Goal: Information Seeking & Learning: Learn about a topic

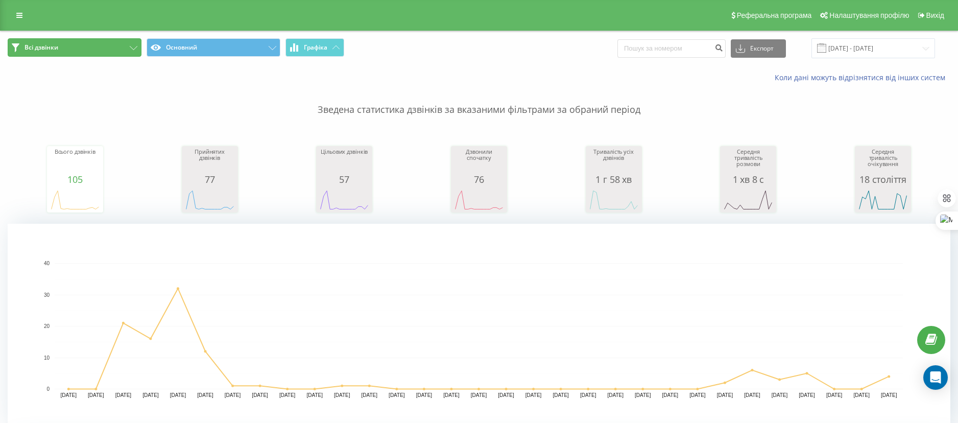
click at [134, 46] on icon at bounding box center [134, 48] width 8 height 4
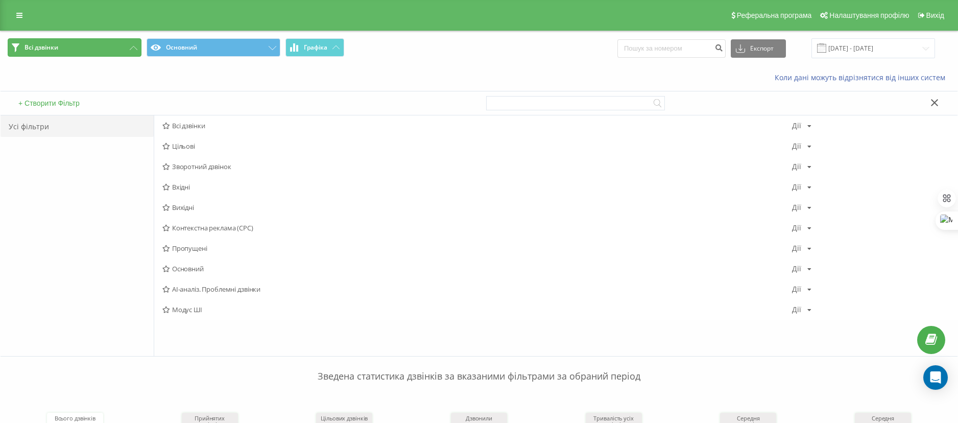
click at [137, 47] on icon at bounding box center [134, 48] width 8 height 4
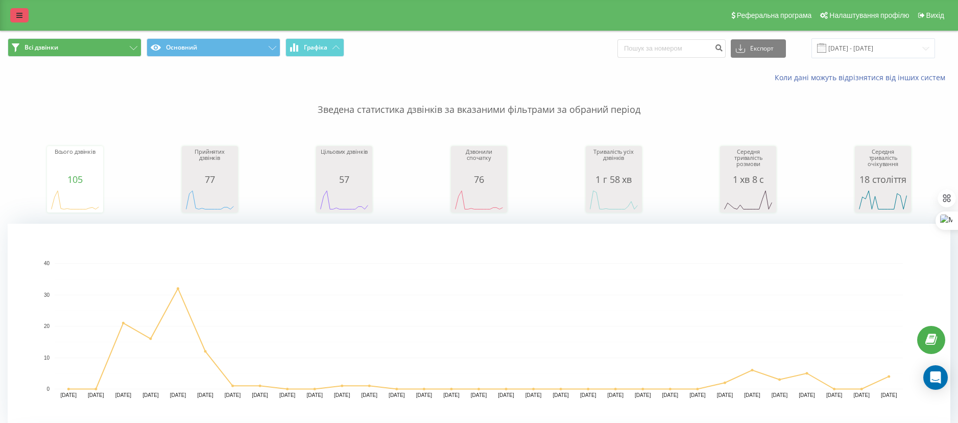
click at [19, 22] on div "Реферальна програма Налаштування профілю Вихід" at bounding box center [479, 15] width 958 height 31
click at [22, 13] on link at bounding box center [19, 15] width 18 height 14
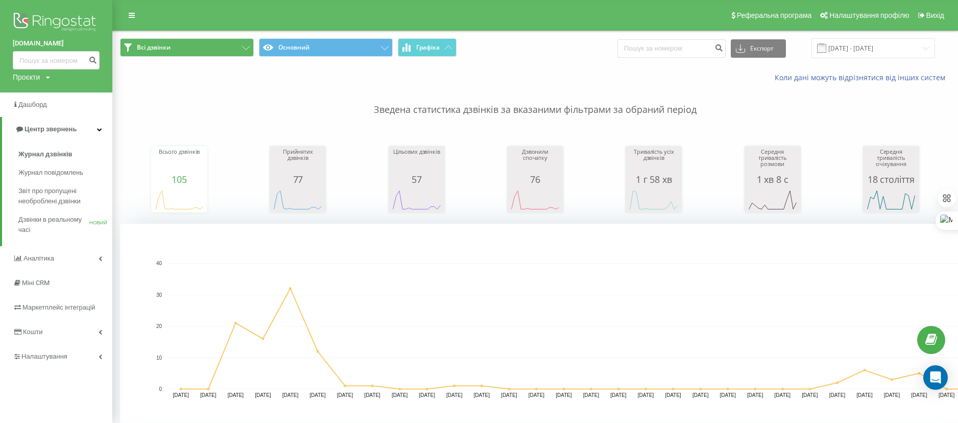
click at [26, 75] on font "Проєкти" at bounding box center [26, 77] width 27 height 8
click at [46, 96] on font "[DOMAIN_NAME]" at bounding box center [46, 92] width 50 height 9
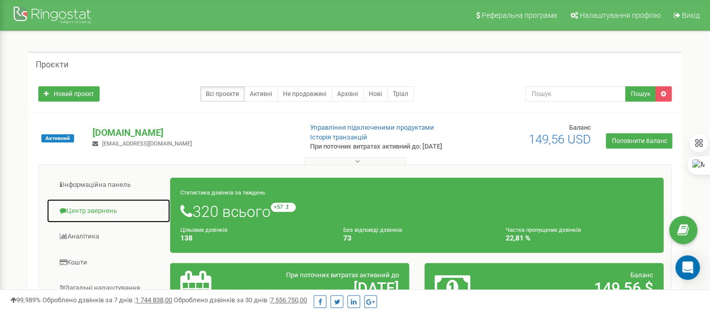
click at [116, 222] on link "Центр звернень" at bounding box center [108, 211] width 124 height 25
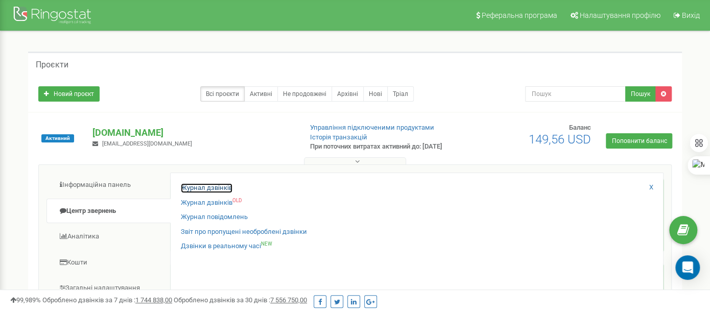
click at [196, 193] on link "Журнал дзвінків" at bounding box center [207, 188] width 52 height 10
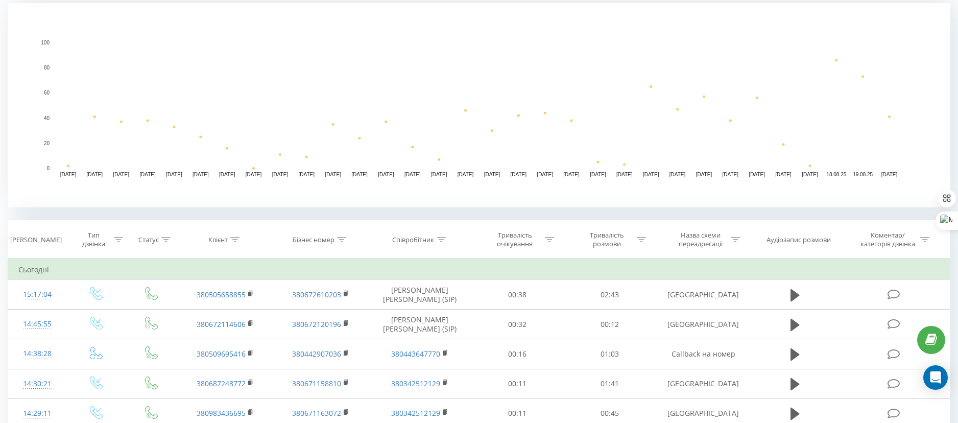
scroll to position [306, 0]
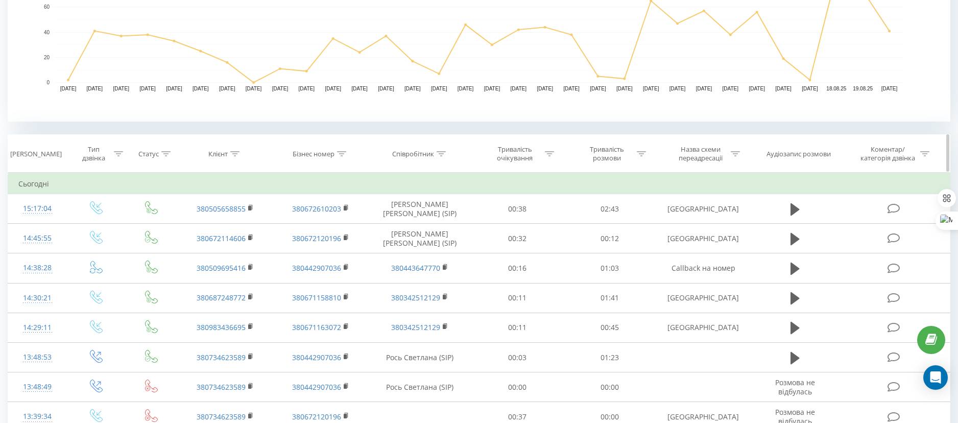
click at [342, 154] on icon at bounding box center [341, 153] width 9 height 5
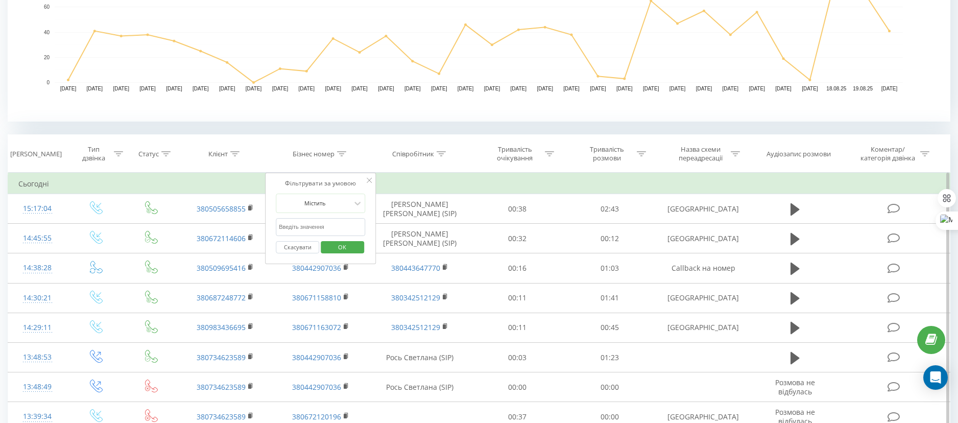
click at [311, 230] on input "text" at bounding box center [321, 227] width 90 height 18
type input "044"
click at [341, 246] on span "OK" at bounding box center [342, 247] width 29 height 16
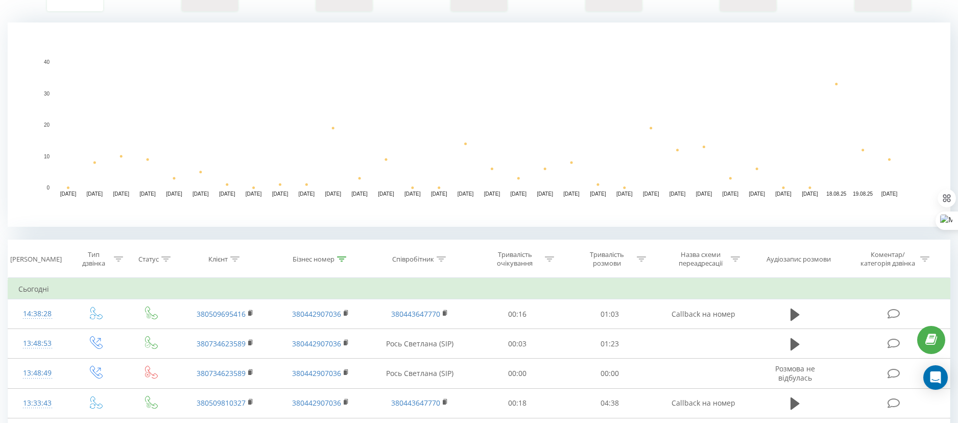
scroll to position [306, 0]
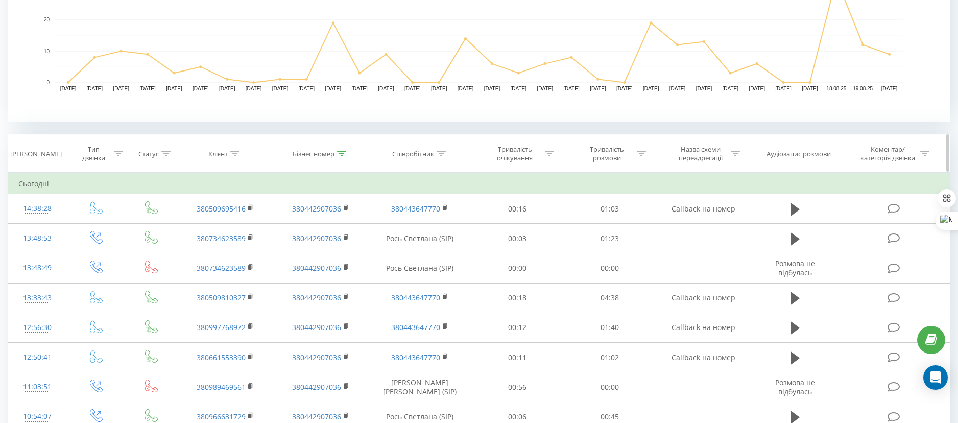
click at [336, 160] on th "Бізнес номер" at bounding box center [320, 154] width 95 height 38
click at [341, 153] on icon at bounding box center [341, 153] width 9 height 5
drag, startPoint x: 297, startPoint y: 248, endPoint x: 307, endPoint y: 256, distance: 13.1
click at [297, 248] on button "Скасувати" at bounding box center [297, 247] width 43 height 13
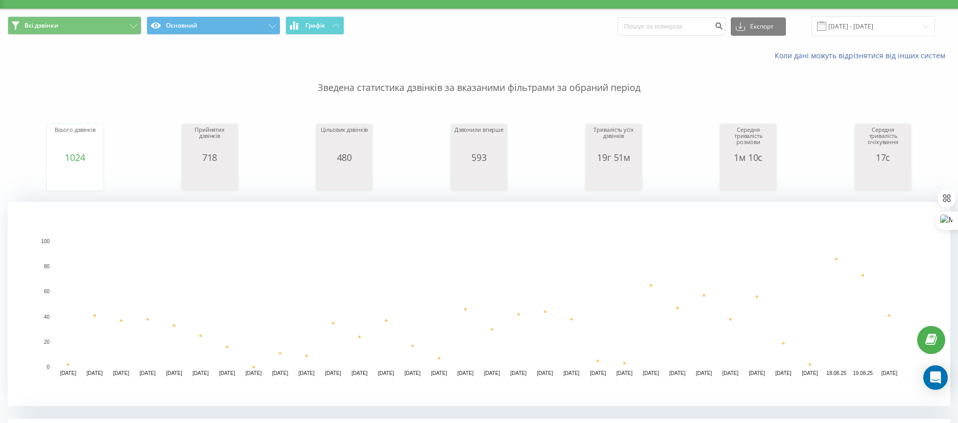
scroll to position [16, 0]
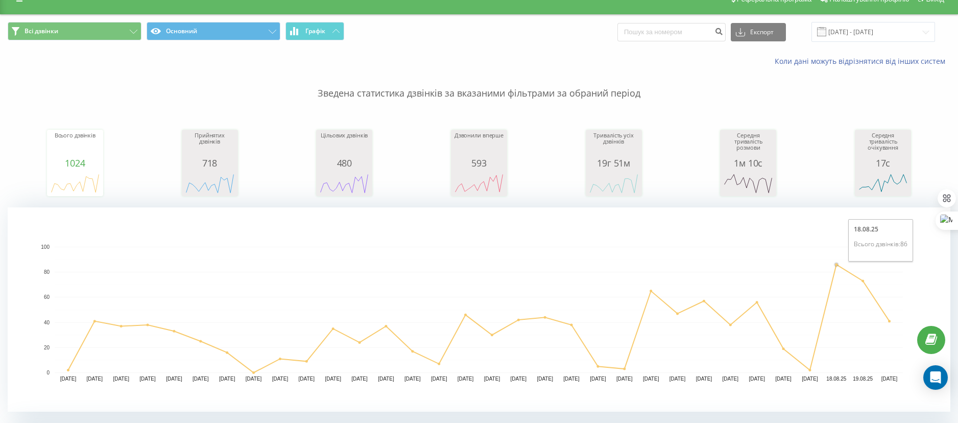
click at [836, 263] on circle "A chart." at bounding box center [836, 264] width 3 height 3
click at [873, 27] on input "20.07.2025 - 20.08.2025" at bounding box center [873, 32] width 124 height 20
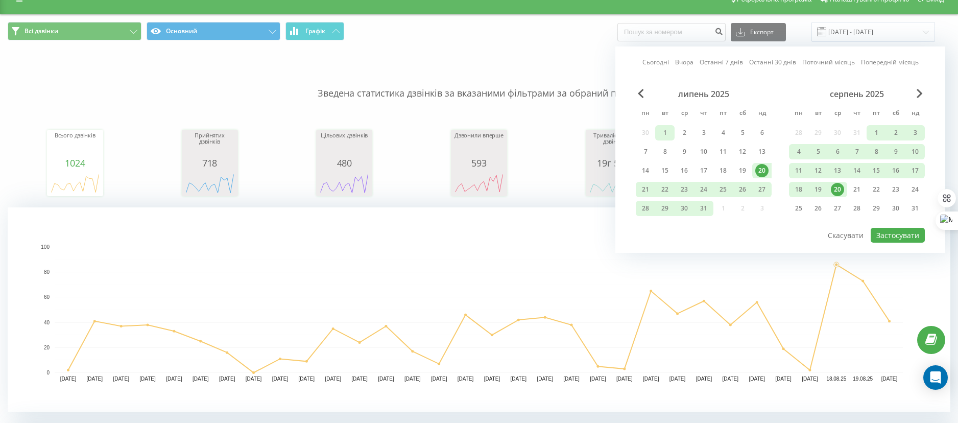
click at [671, 129] on div "1" at bounding box center [664, 132] width 19 height 15
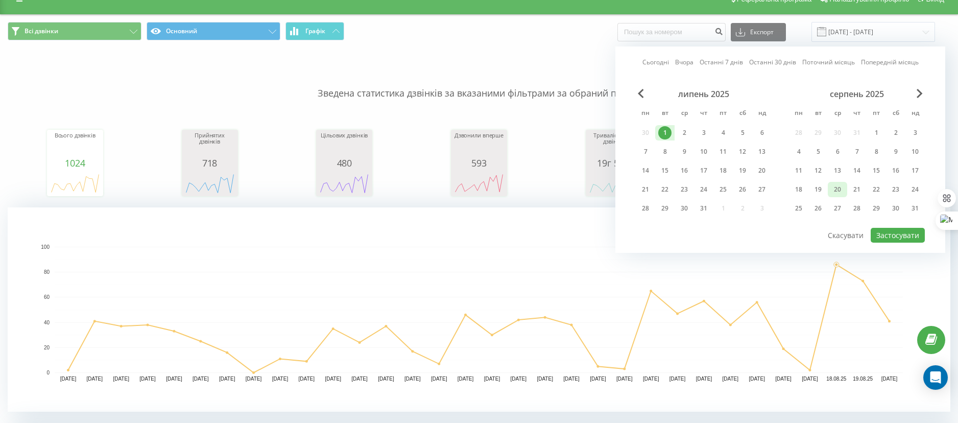
click at [835, 183] on div "20" at bounding box center [837, 189] width 13 height 13
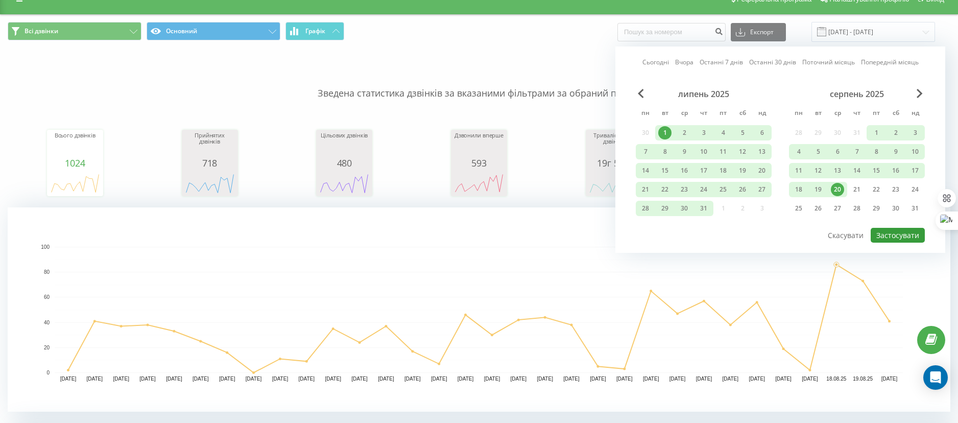
click at [889, 237] on button "Застосувати" at bounding box center [897, 235] width 54 height 15
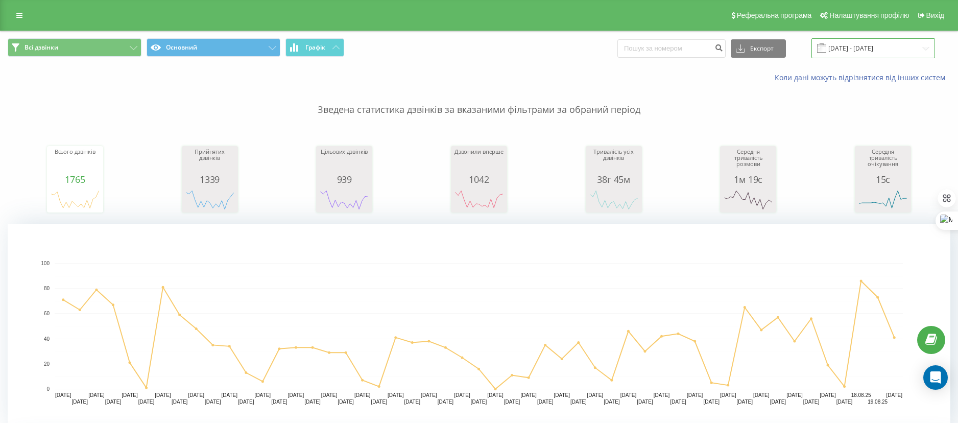
click at [894, 38] on input "01.07.2025 - 20.08.2025" at bounding box center [873, 48] width 124 height 20
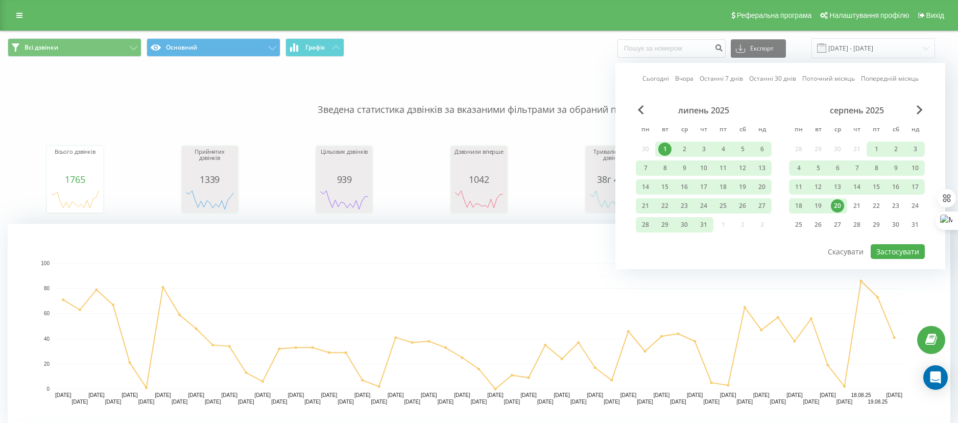
click at [634, 109] on div "Сьогодні Вчора Останні 7 днів Останні 30 днів Поточний місяць Попередній місяць…" at bounding box center [780, 166] width 330 height 206
click at [638, 107] on span "Previous Month" at bounding box center [641, 109] width 6 height 9
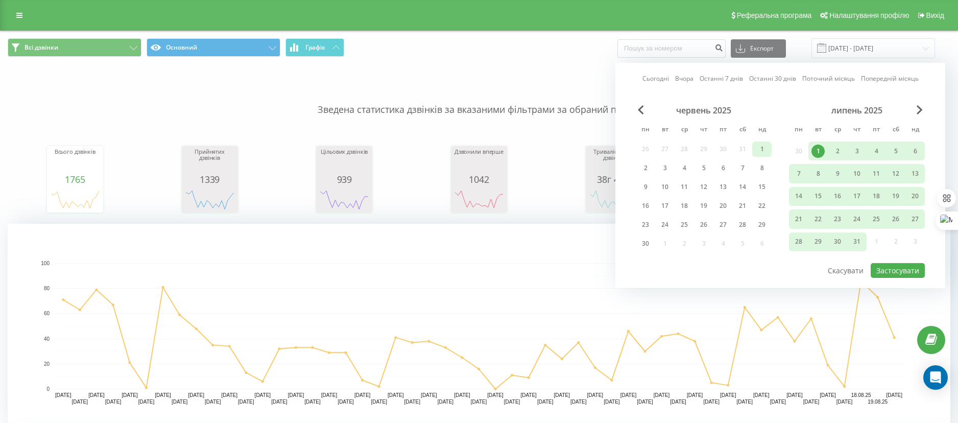
click at [758, 147] on div "1" at bounding box center [761, 148] width 13 height 13
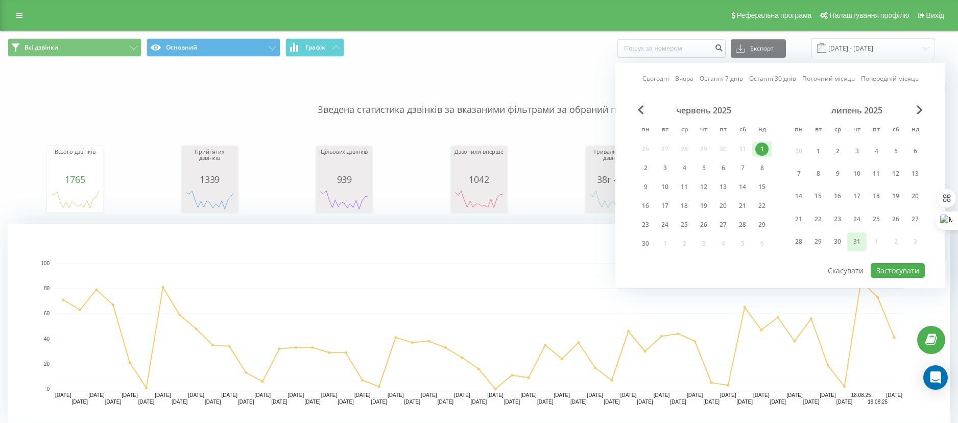
click at [856, 239] on div "31" at bounding box center [856, 241] width 13 height 13
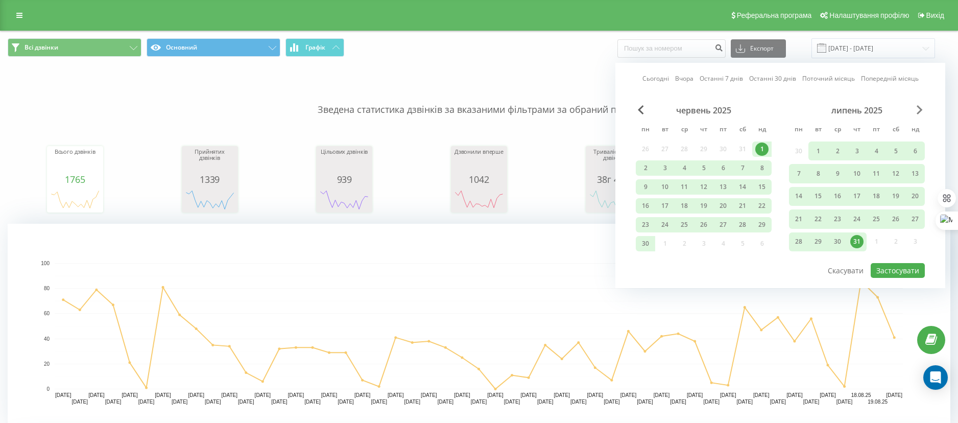
click at [919, 110] on span "Next Month" at bounding box center [919, 109] width 6 height 9
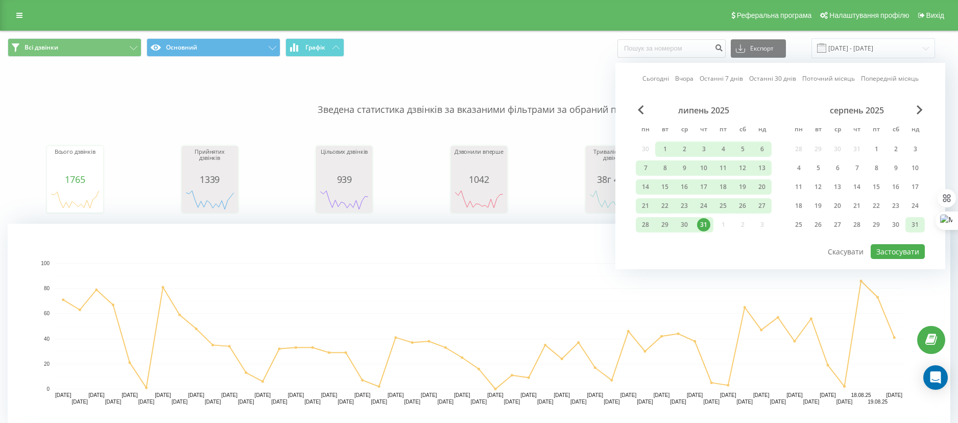
click at [911, 219] on div "31" at bounding box center [914, 224] width 13 height 13
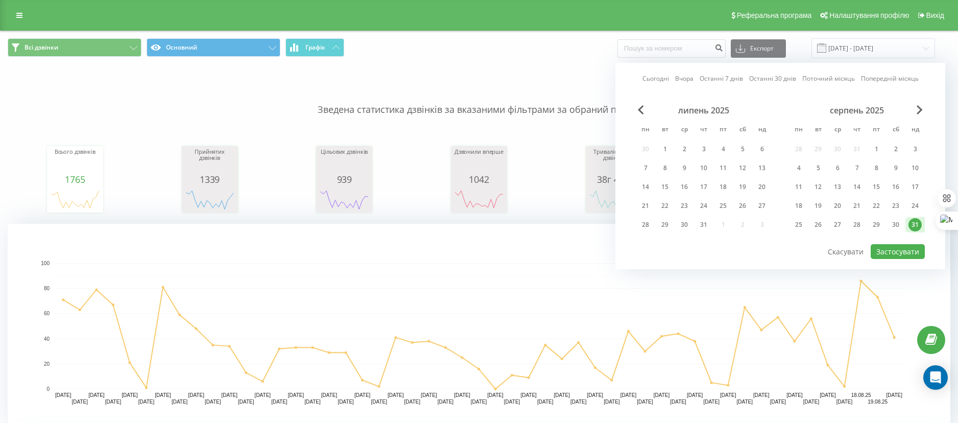
click at [643, 103] on div "Сьогодні Вчора Останні 7 днів Останні 30 днів Поточний місяць Попередній місяць…" at bounding box center [780, 166] width 330 height 206
click at [641, 110] on span "Previous Month" at bounding box center [641, 109] width 6 height 9
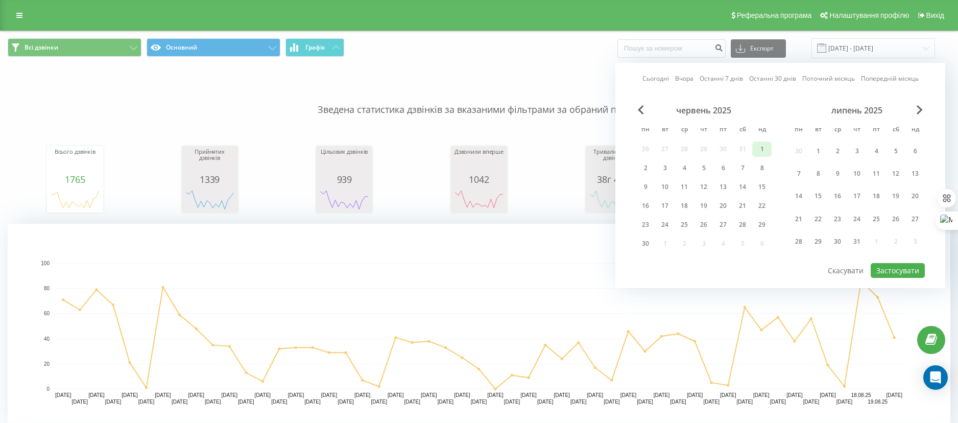
click at [762, 150] on div "1" at bounding box center [761, 148] width 13 height 13
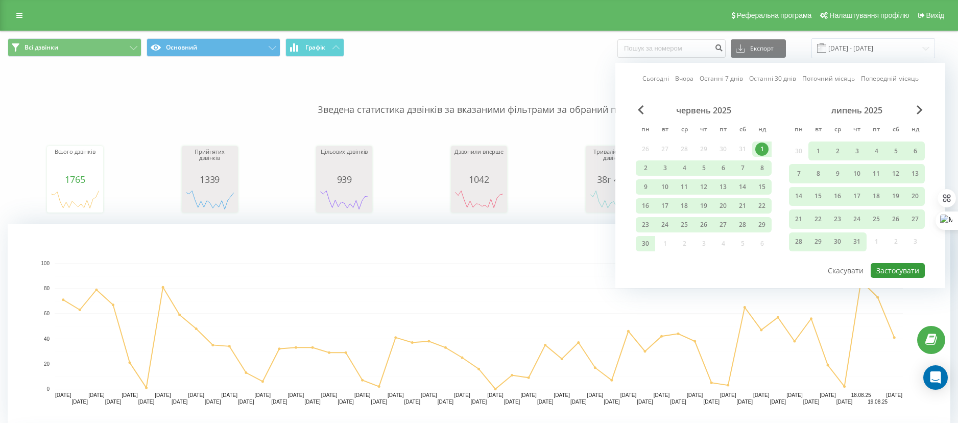
click at [882, 272] on button "Застосувати" at bounding box center [897, 270] width 54 height 15
type input "01.06.2025 - 31.08.2025"
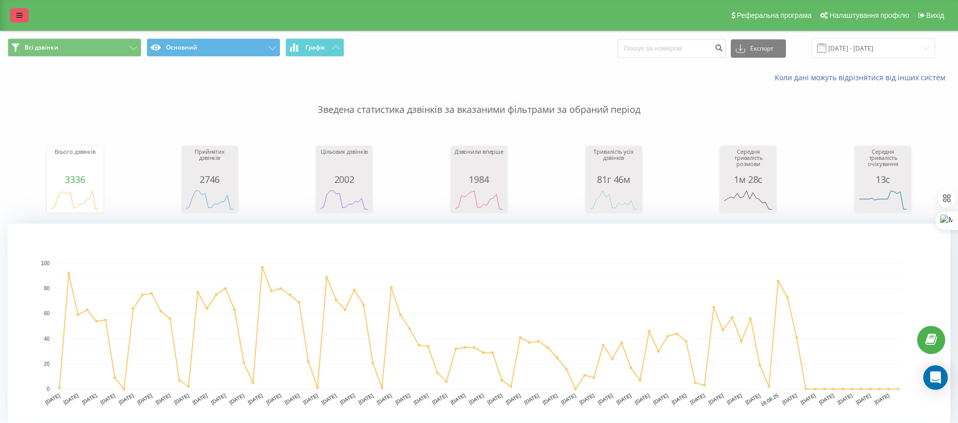
click at [16, 12] on link at bounding box center [19, 15] width 18 height 14
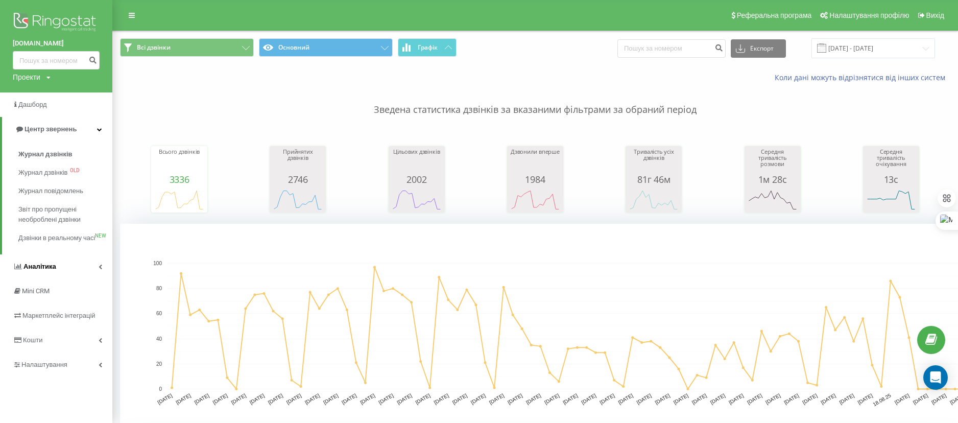
click at [31, 270] on span "Аналiтика" at bounding box center [39, 266] width 33 height 8
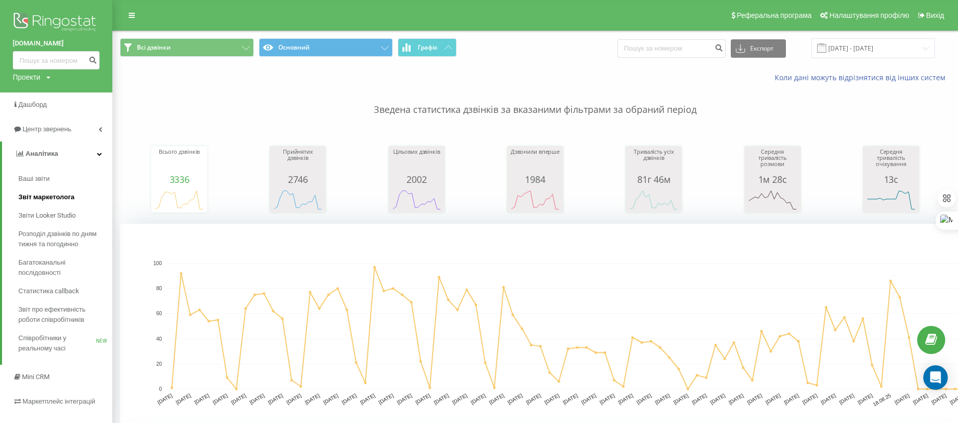
click at [59, 200] on span "Звіт маркетолога" at bounding box center [46, 197] width 56 height 10
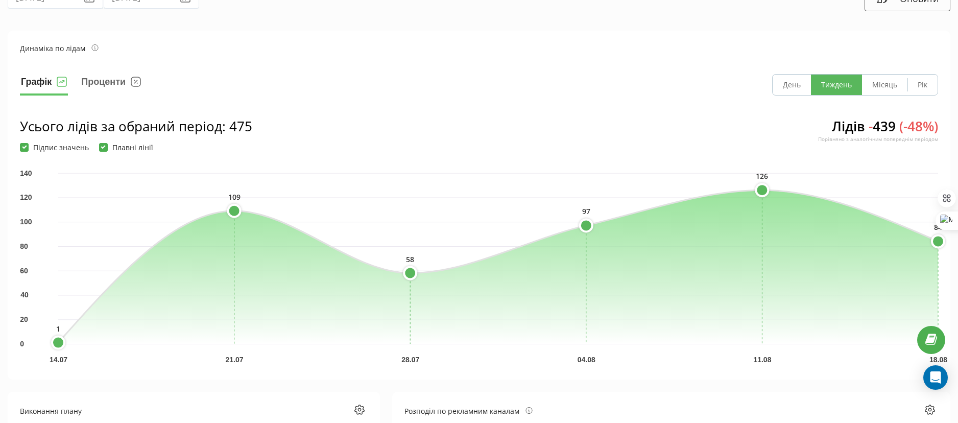
scroll to position [77, 0]
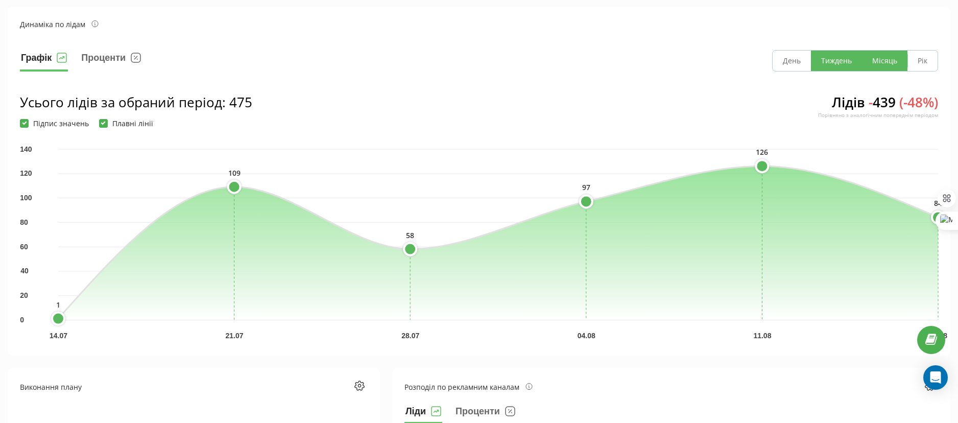
click at [875, 52] on button "Місяць" at bounding box center [884, 61] width 45 height 20
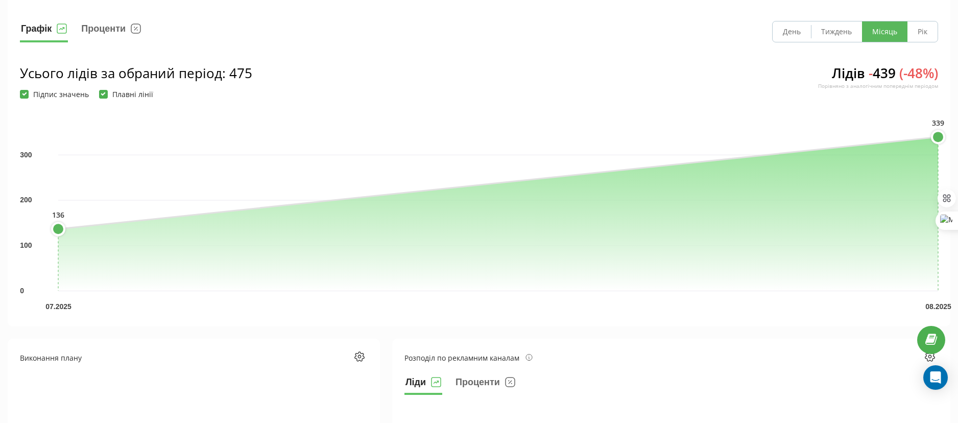
scroll to position [0, 0]
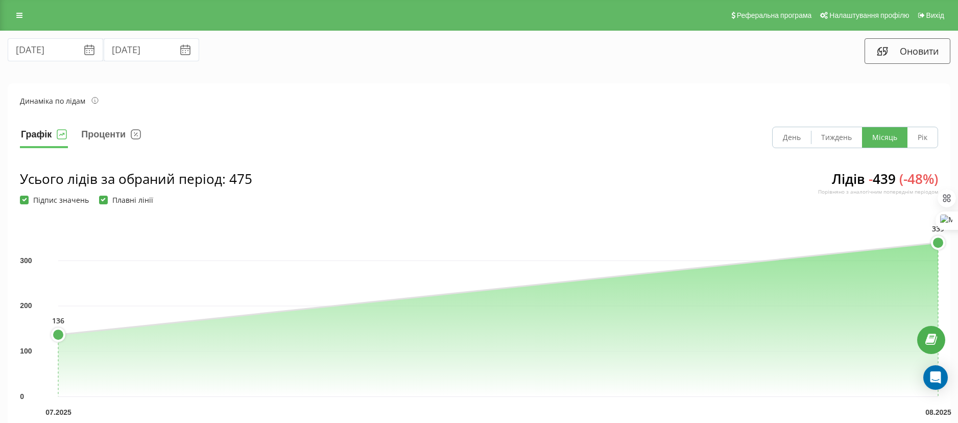
click at [83, 45] on icon at bounding box center [89, 50] width 12 height 12
click at [54, 52] on input "[DATE]" at bounding box center [55, 49] width 95 height 23
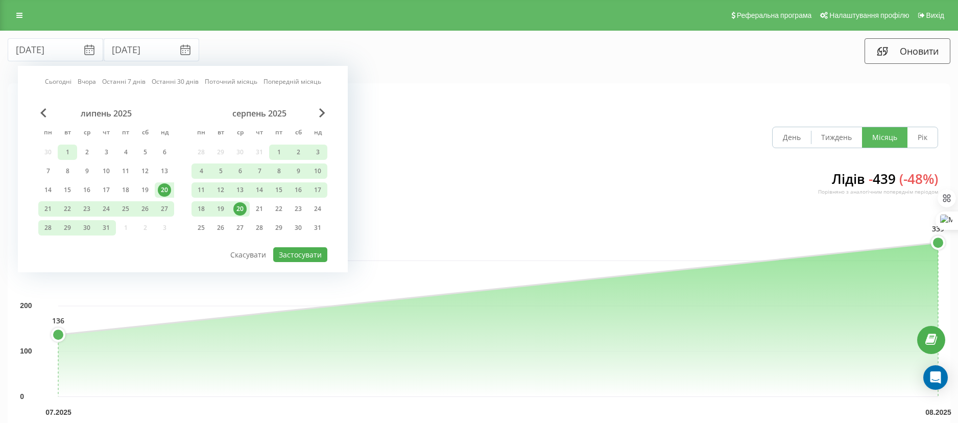
click at [68, 154] on div "1" at bounding box center [67, 152] width 13 height 13
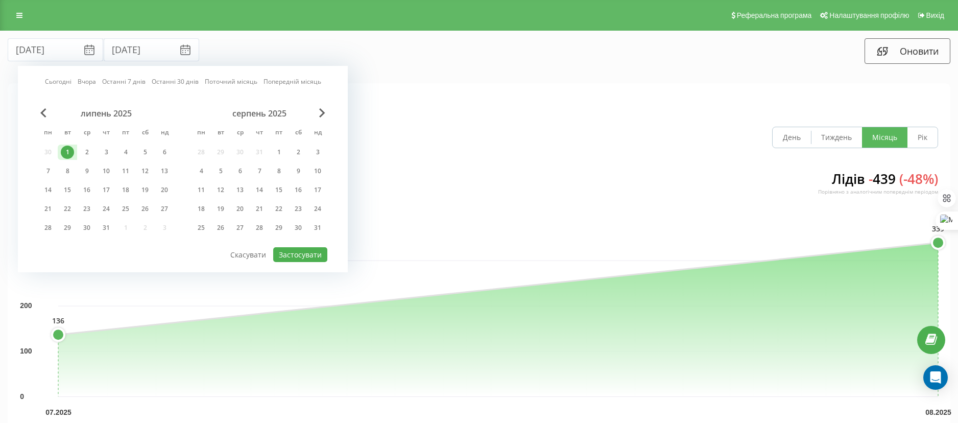
click at [41, 104] on div "Сьогодні Вчора Останні 7 днів Останні 30 днів Поточний місяць Попередній місяць…" at bounding box center [183, 169] width 330 height 206
click at [44, 110] on span "Previous Month" at bounding box center [43, 112] width 6 height 9
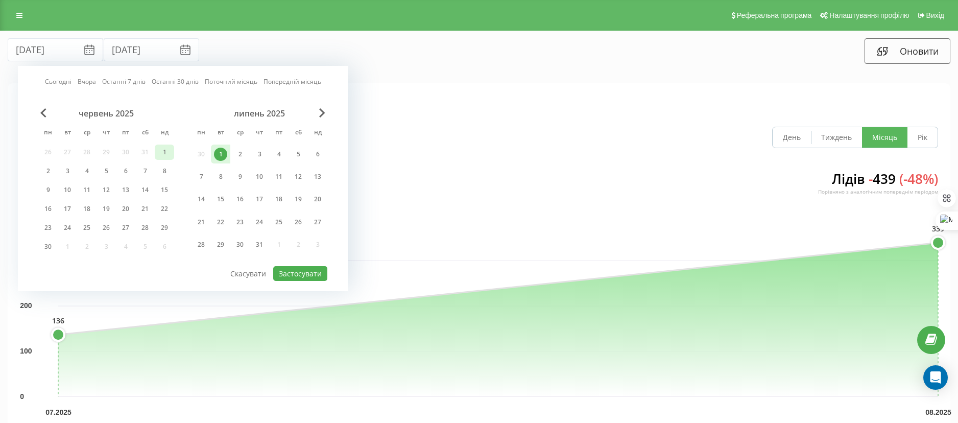
click at [163, 153] on div "1" at bounding box center [164, 152] width 13 height 13
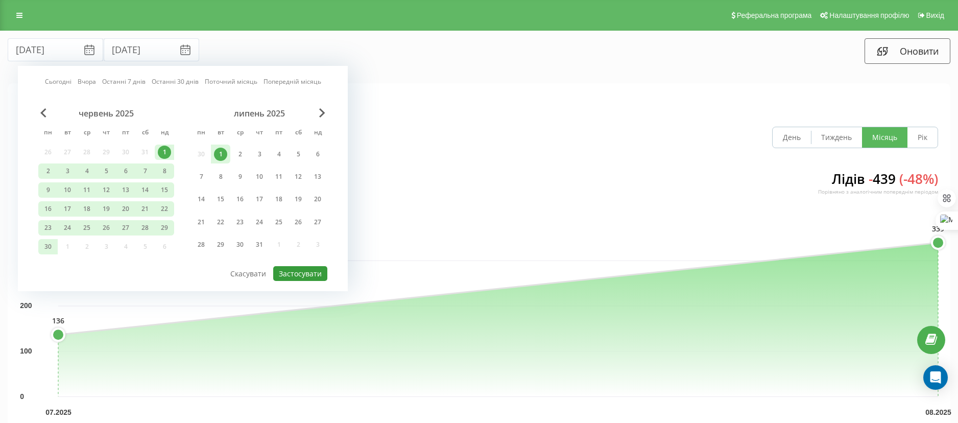
click at [298, 271] on button "Застосувати" at bounding box center [300, 273] width 54 height 15
type input "[DATE]"
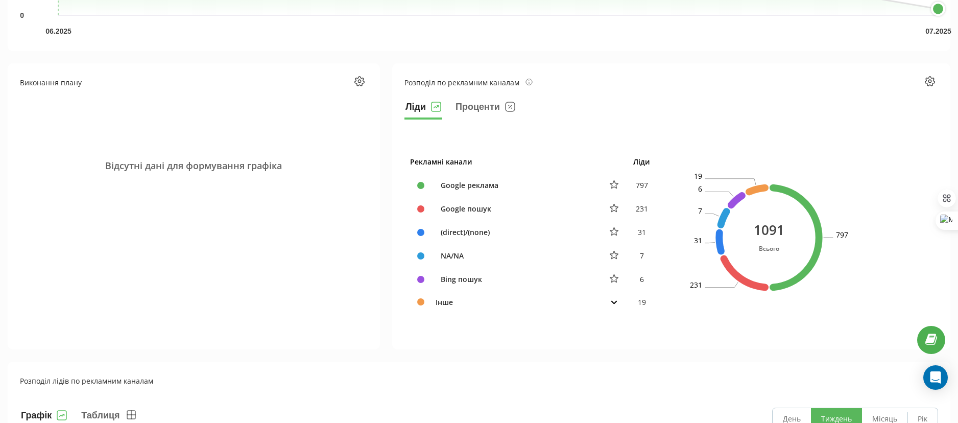
scroll to position [383, 0]
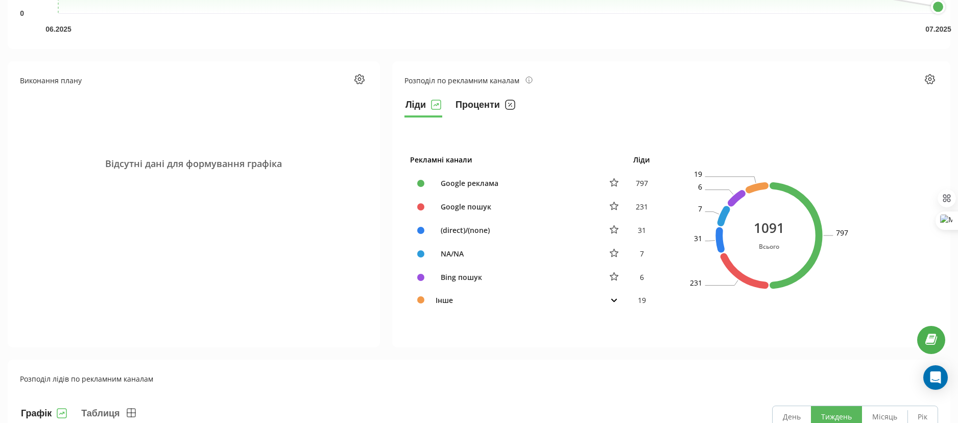
click at [474, 104] on button "Проценти" at bounding box center [485, 107] width 62 height 20
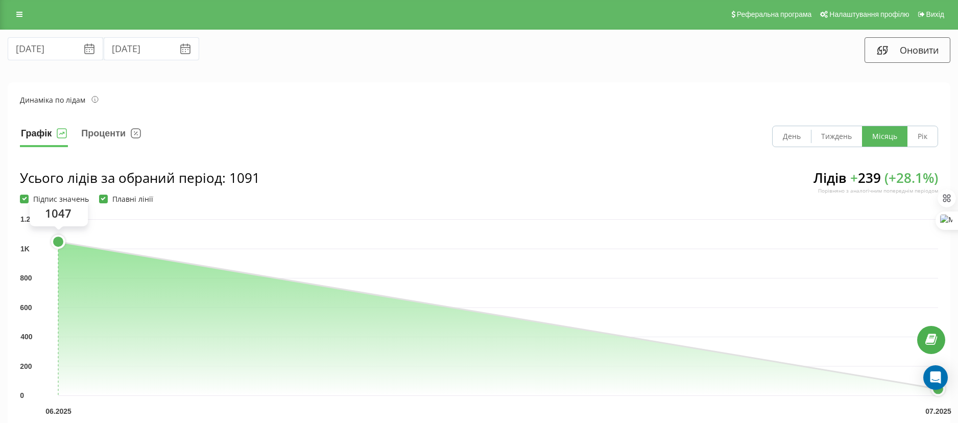
scroll to position [0, 0]
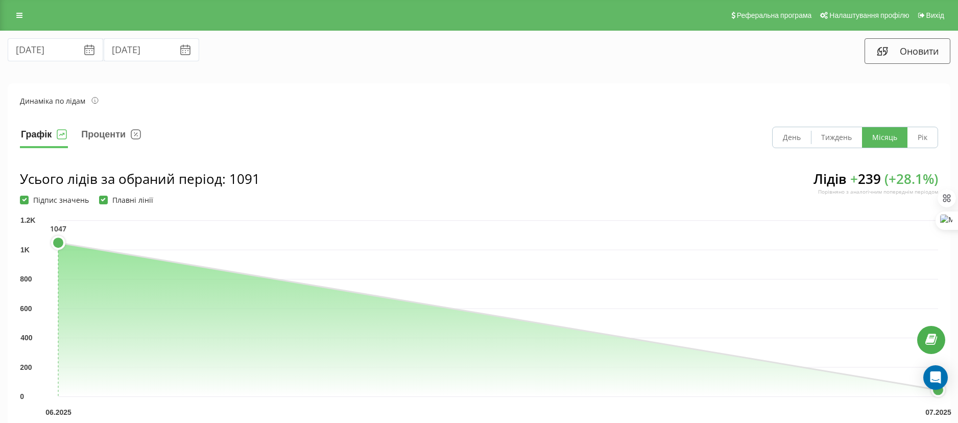
click at [83, 52] on icon at bounding box center [89, 50] width 12 height 12
click at [110, 138] on button "Проценти" at bounding box center [111, 137] width 62 height 21
click at [38, 132] on button "Графік" at bounding box center [44, 137] width 48 height 21
click at [85, 54] on icon at bounding box center [89, 50] width 9 height 9
click at [52, 51] on input "[DATE]" at bounding box center [55, 49] width 95 height 23
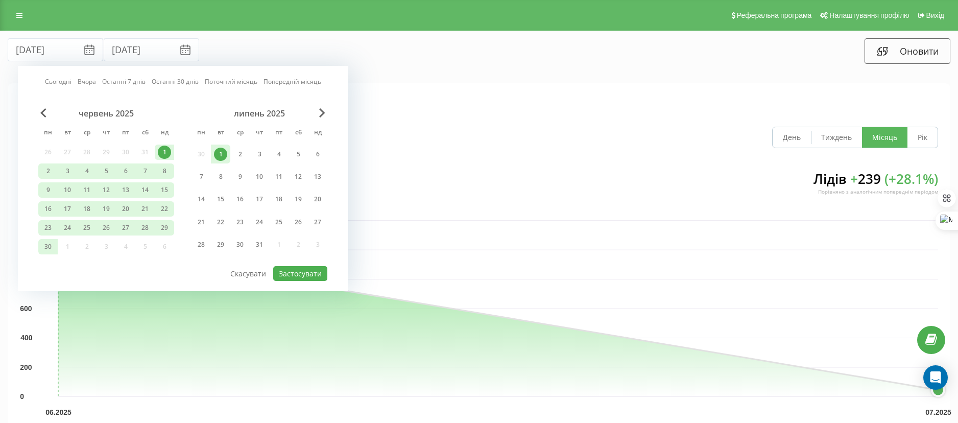
click at [38, 108] on div "Сьогодні Вчора Останні 7 днів Останні 30 днів Поточний місяць Попередній місяць…" at bounding box center [183, 178] width 330 height 225
click at [42, 114] on span "Previous Month" at bounding box center [43, 112] width 6 height 9
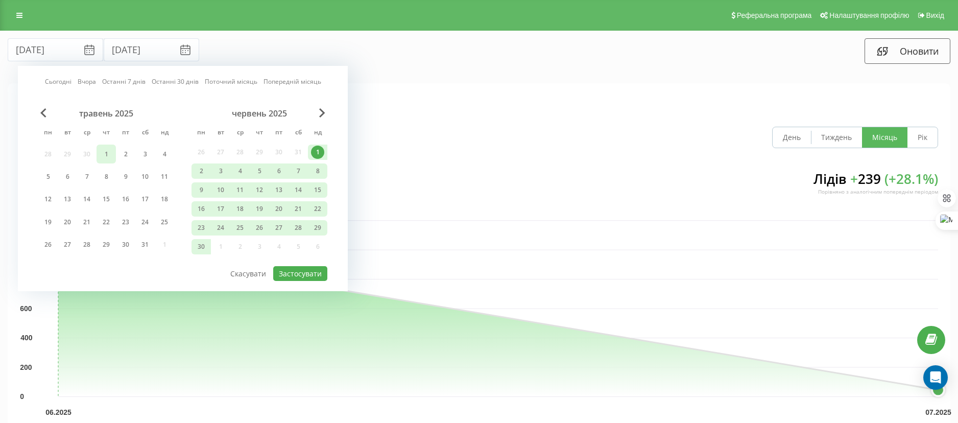
click at [101, 152] on div "1" at bounding box center [106, 154] width 13 height 13
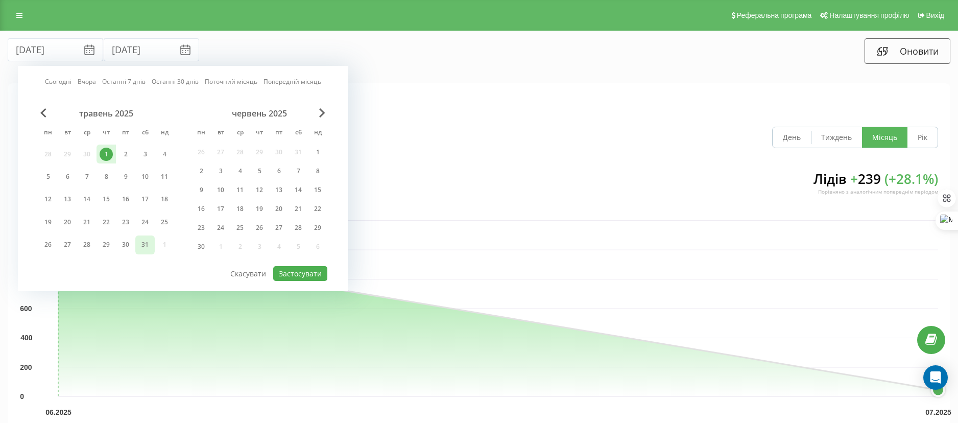
click at [144, 246] on div "31" at bounding box center [144, 244] width 13 height 13
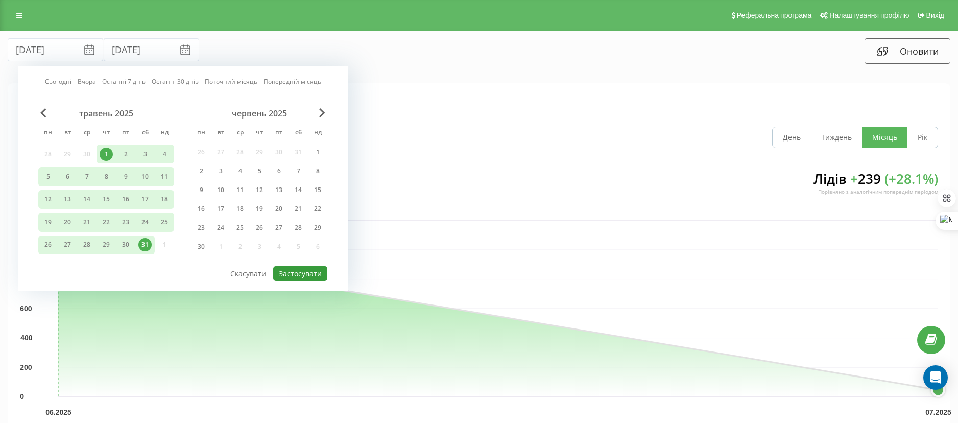
click at [303, 276] on button "Застосувати" at bounding box center [300, 273] width 54 height 15
type input "[DATE]"
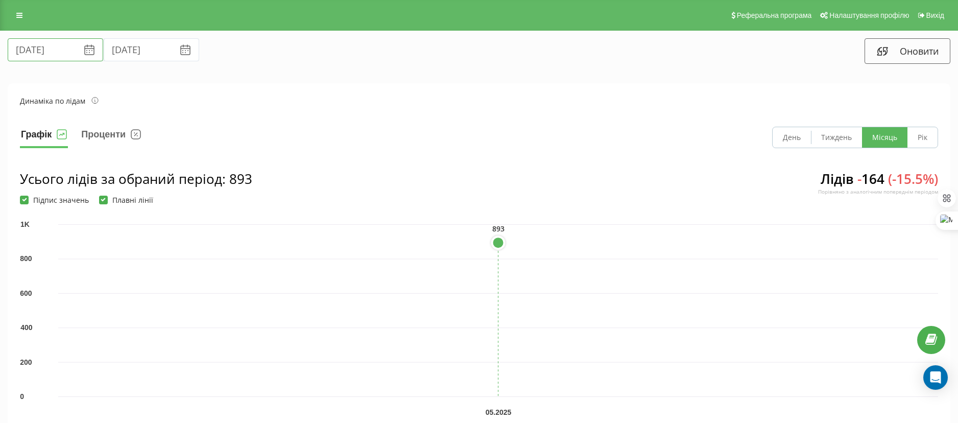
click at [44, 47] on input "[DATE]" at bounding box center [55, 49] width 95 height 23
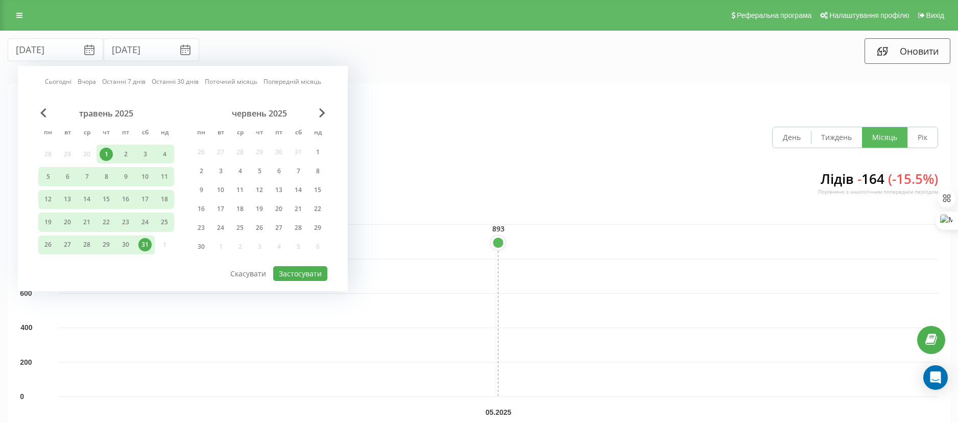
click at [318, 114] on div "червень 2025" at bounding box center [259, 113] width 136 height 10
click at [319, 111] on span "Next Month" at bounding box center [322, 112] width 6 height 9
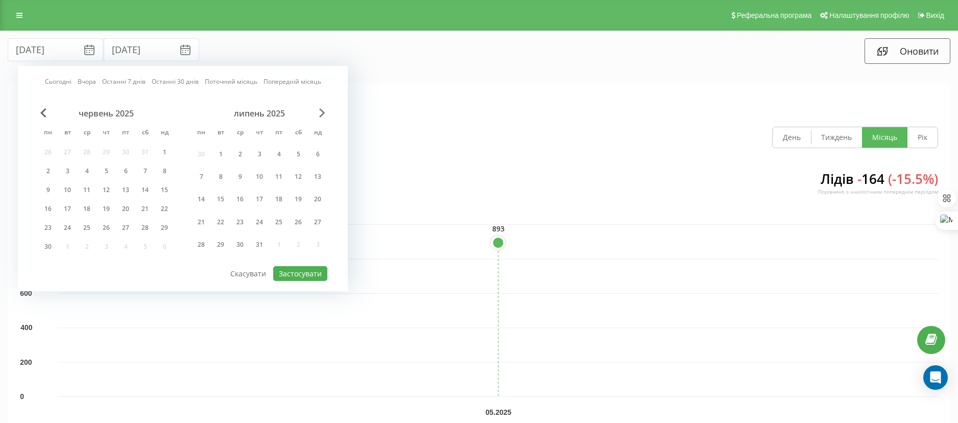
click at [321, 111] on span "Next Month" at bounding box center [322, 112] width 6 height 9
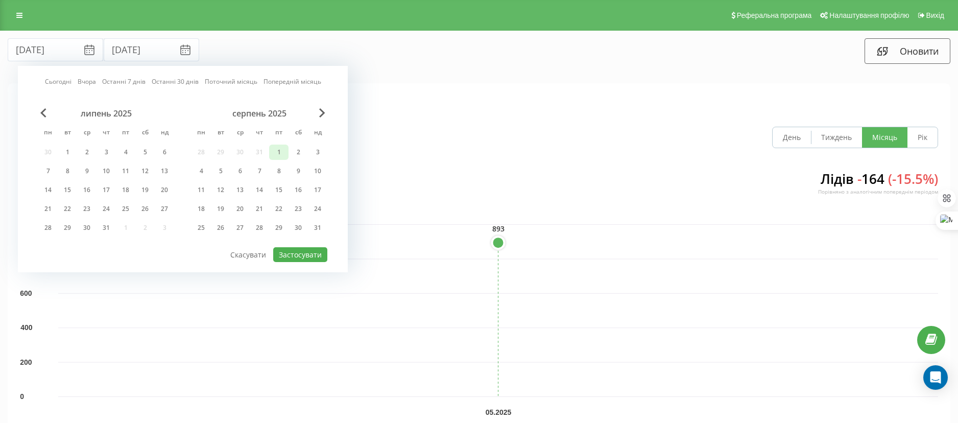
click at [273, 152] on div "1" at bounding box center [278, 152] width 13 height 13
click at [241, 212] on div "20" at bounding box center [239, 208] width 13 height 13
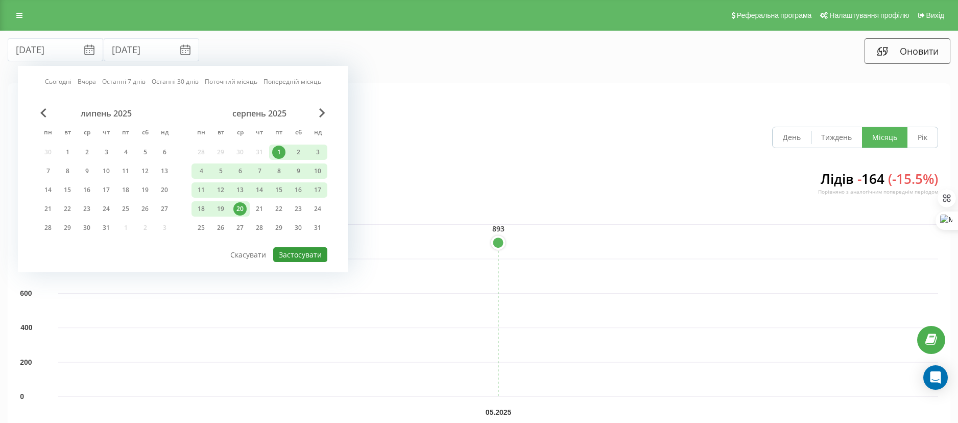
click at [309, 256] on button "Застосувати" at bounding box center [300, 254] width 54 height 15
type input "[DATE]"
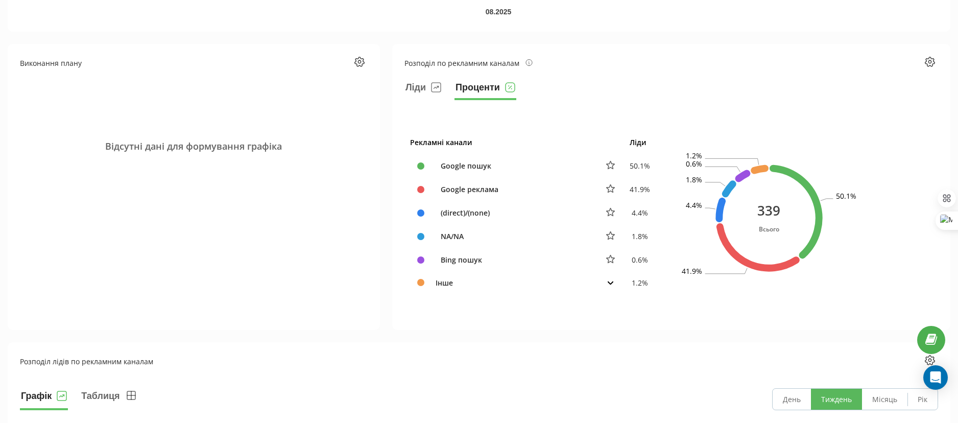
scroll to position [459, 0]
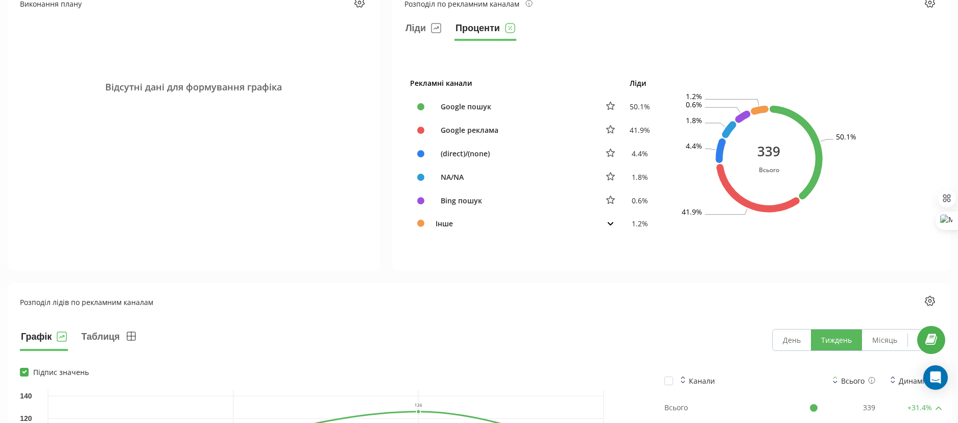
click at [611, 221] on button at bounding box center [610, 223] width 13 height 9
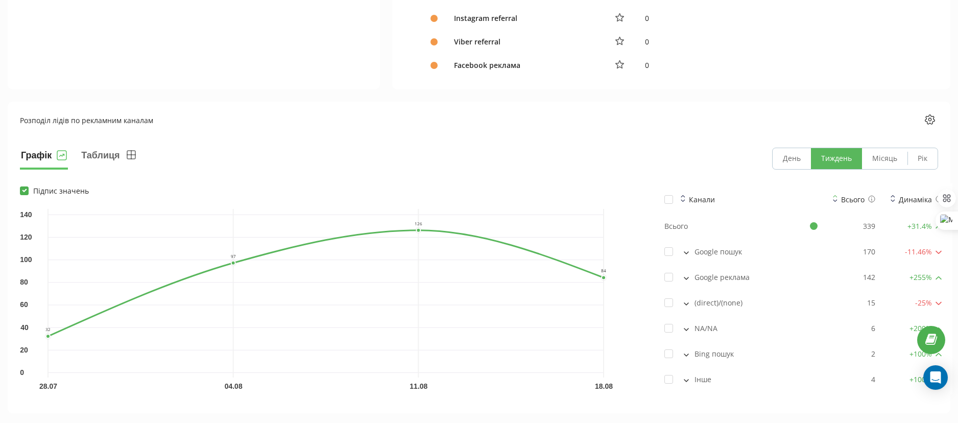
scroll to position [919, 0]
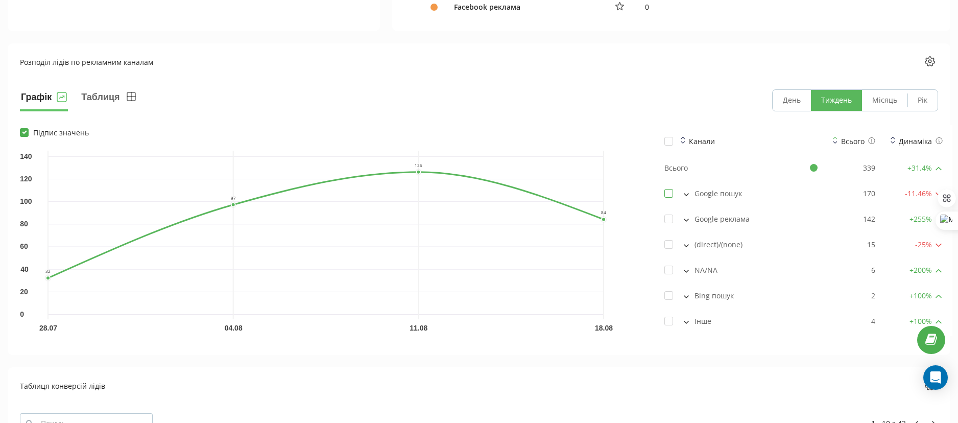
click at [666, 189] on label at bounding box center [668, 189] width 9 height 0
checkbox input "true"
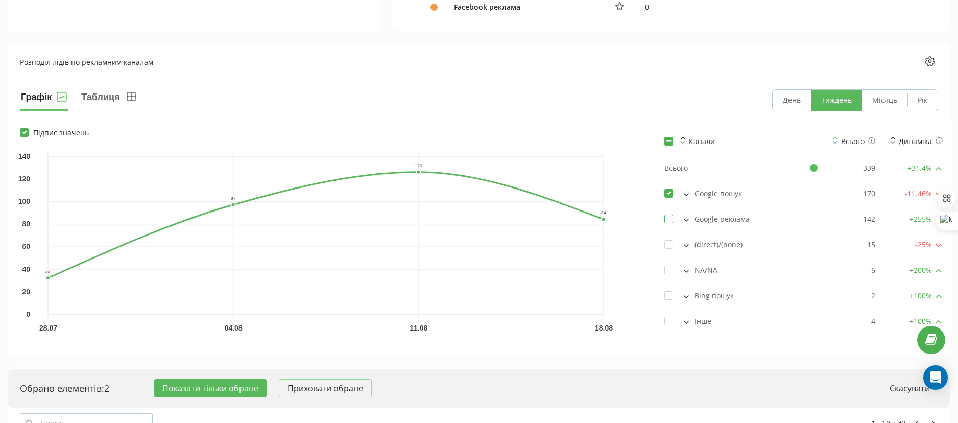
click at [670, 214] on label at bounding box center [668, 214] width 9 height 0
checkbox input "true"
